Goal: Information Seeking & Learning: Learn about a topic

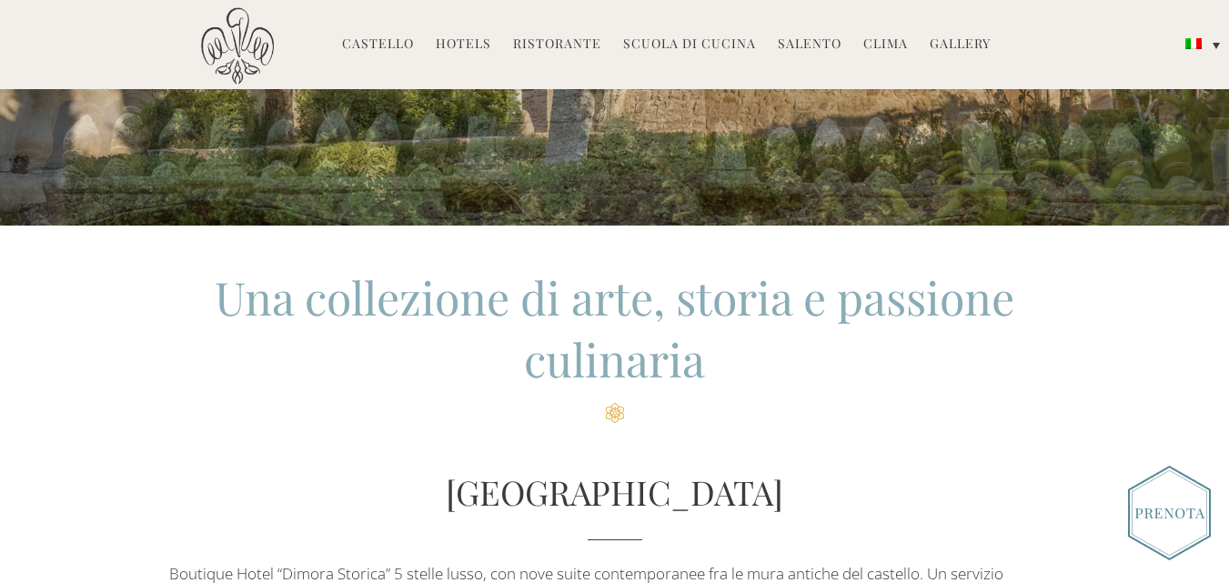
scroll to position [543, 0]
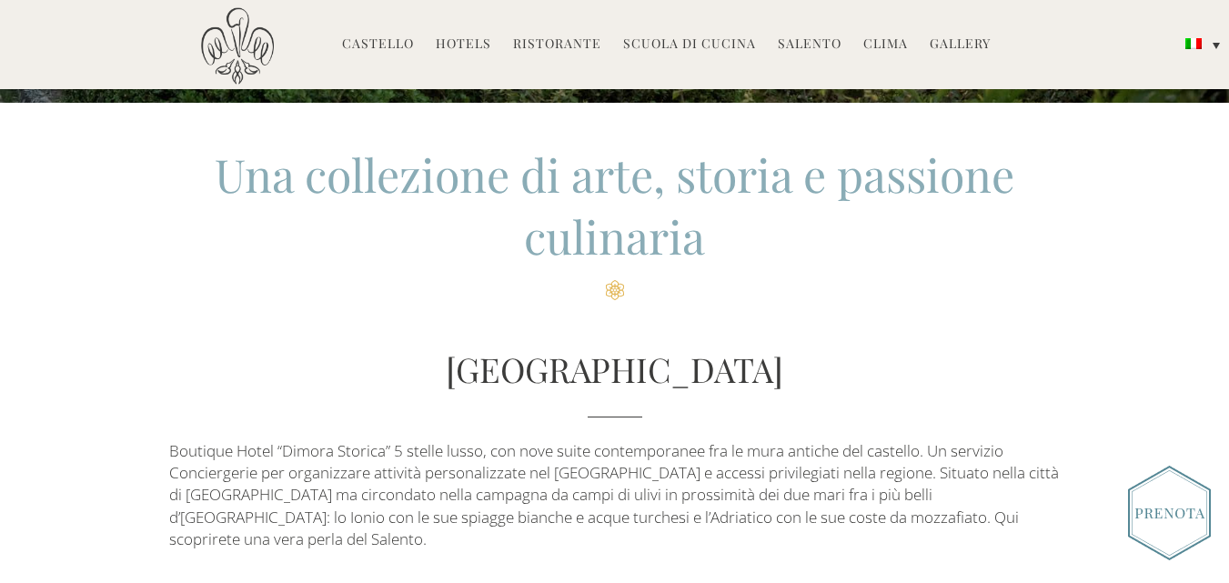
click at [393, 43] on link "Castello" at bounding box center [378, 45] width 72 height 21
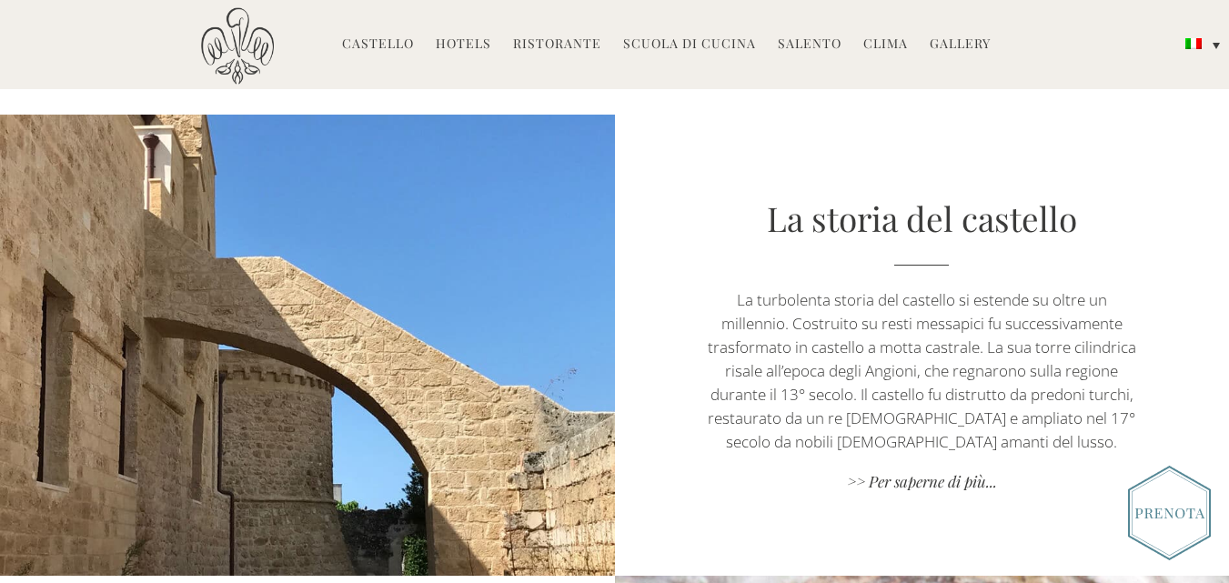
scroll to position [737, 0]
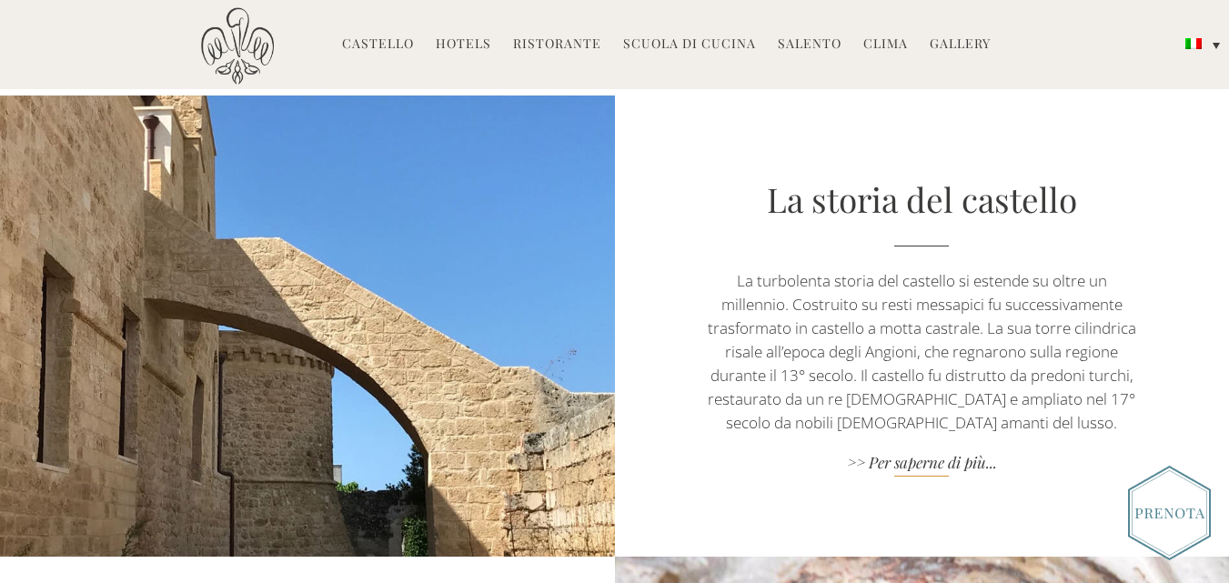
click at [924, 468] on link ">> Per saperne di più..." at bounding box center [922, 464] width 430 height 25
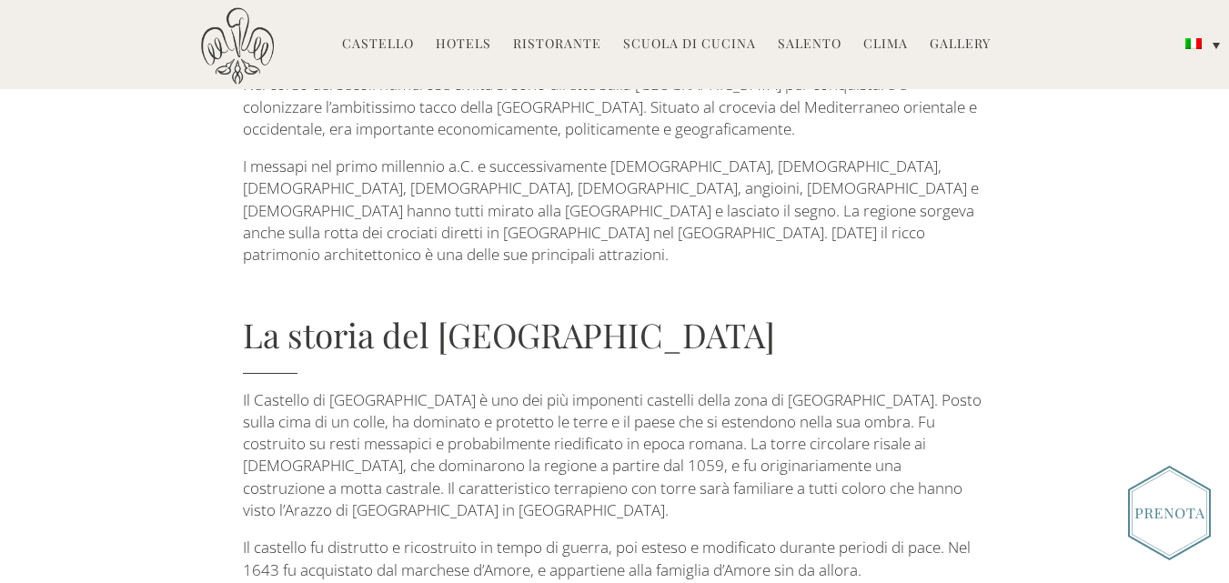
scroll to position [358, 0]
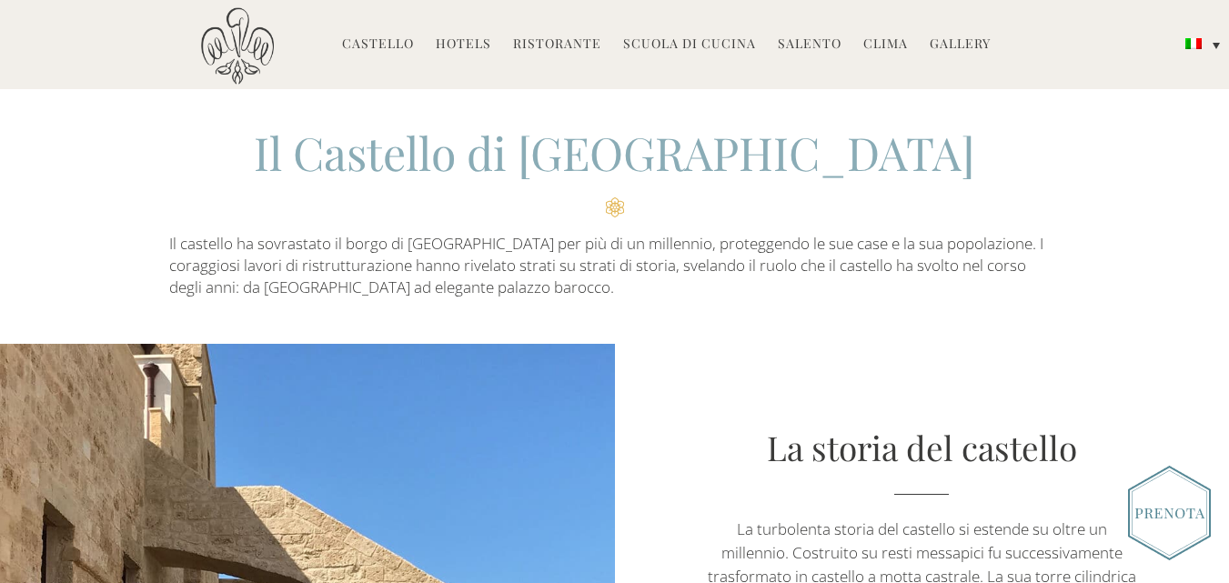
scroll to position [503, 0]
